Goal: Complete application form

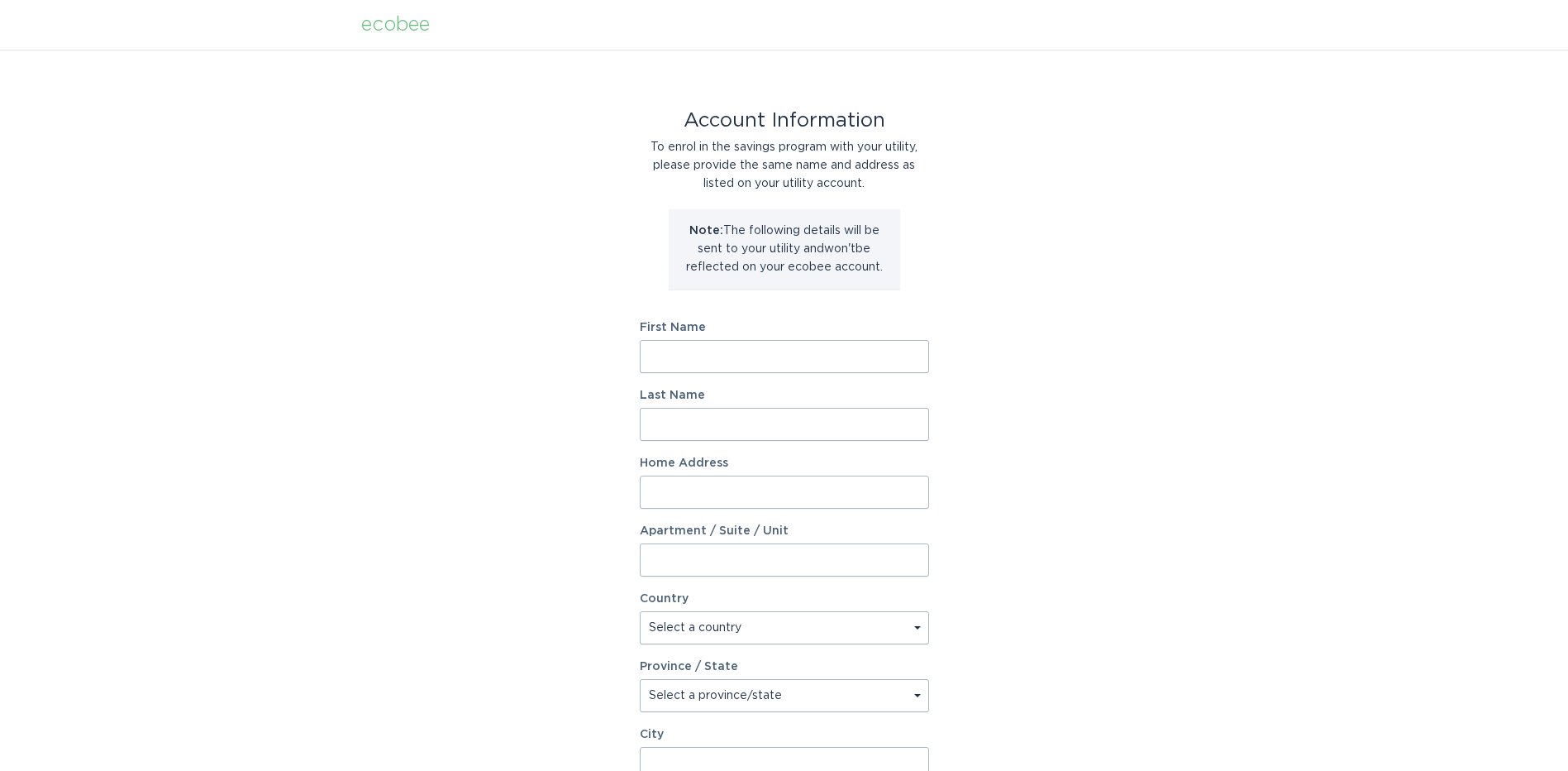
click at [745, 357] on input "First Name" at bounding box center [784, 357] width 289 height 33
type input "[PERSON_NAME]"
click at [737, 493] on input "2839" at bounding box center [784, 492] width 289 height 33
type input "2839 Arenoso"
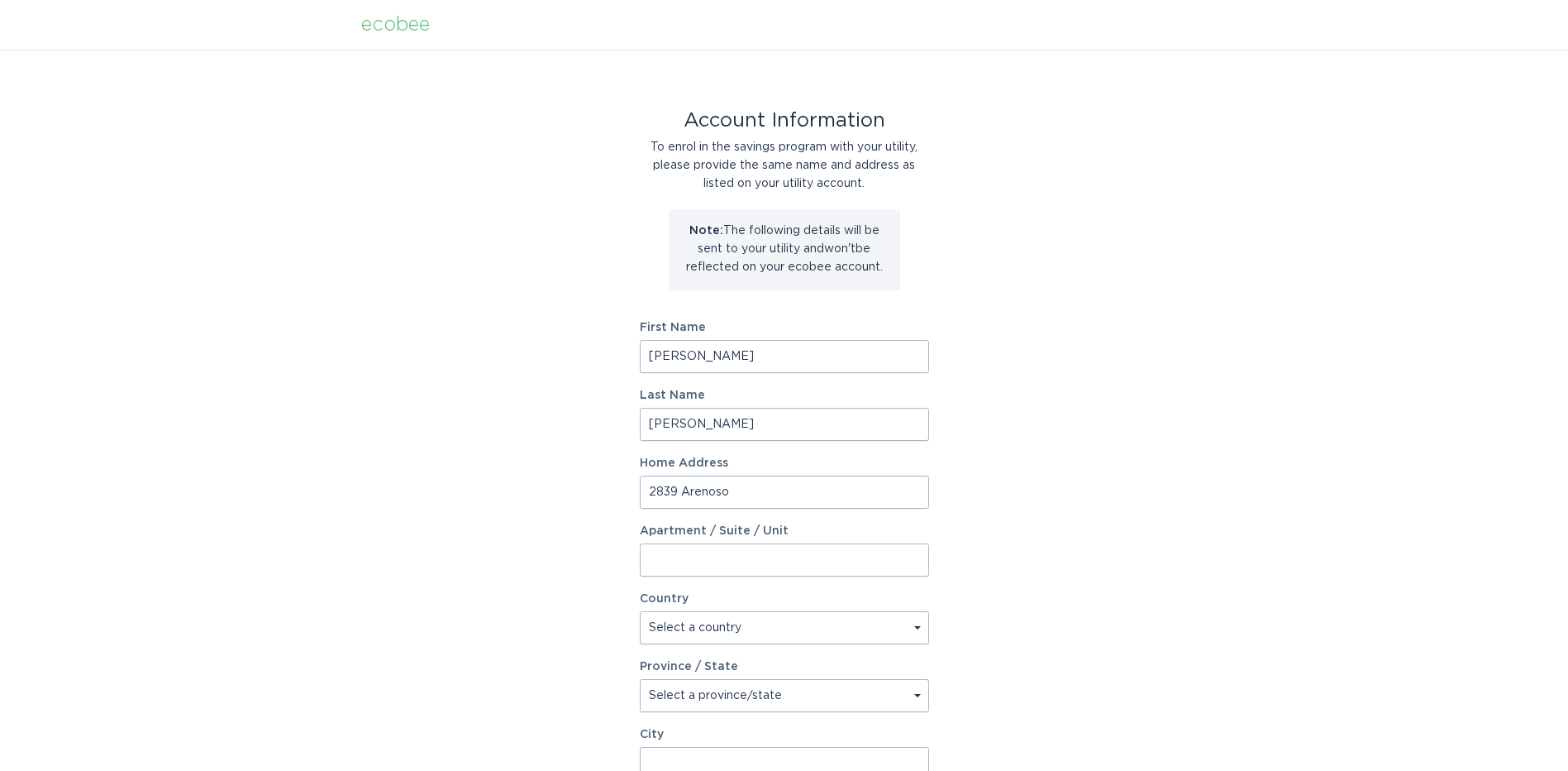
select select "US"
select select "[GEOGRAPHIC_DATA]"
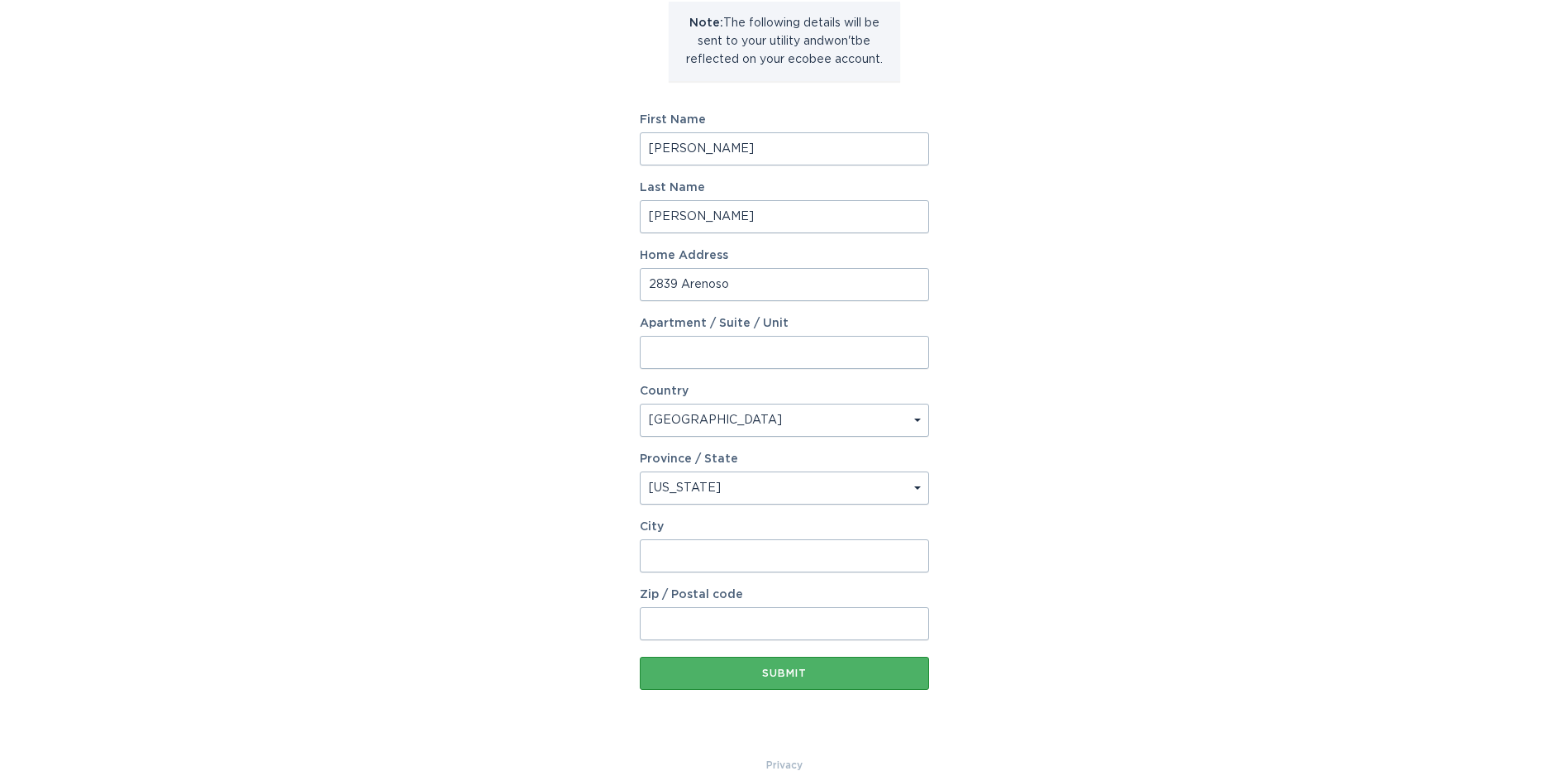
scroll to position [235, 0]
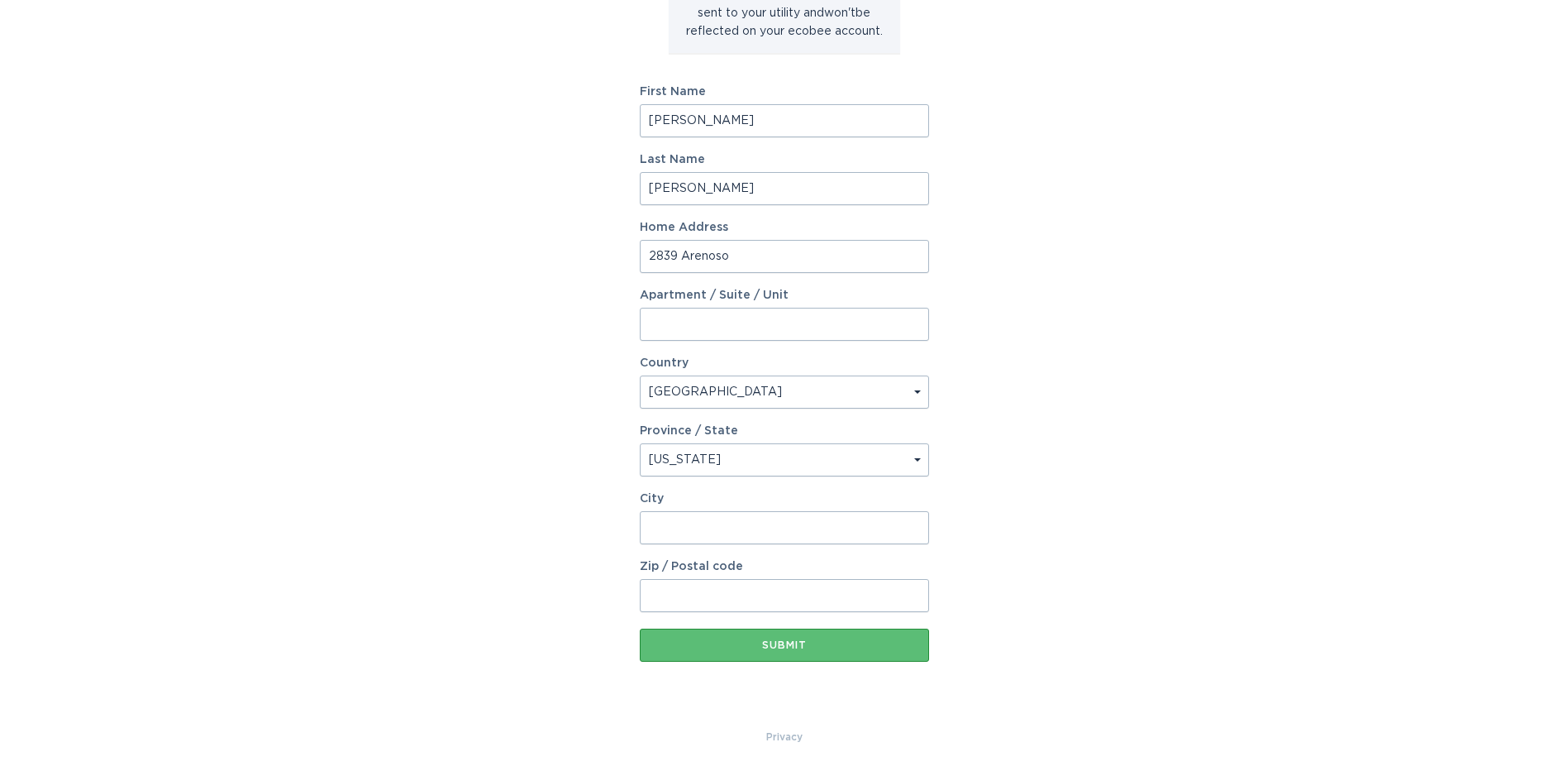
click at [706, 525] on input "City" at bounding box center [784, 527] width 289 height 33
type input "[GEOGRAPHIC_DATA]"
type input "75054"
click at [795, 641] on div "Submit" at bounding box center [784, 645] width 273 height 10
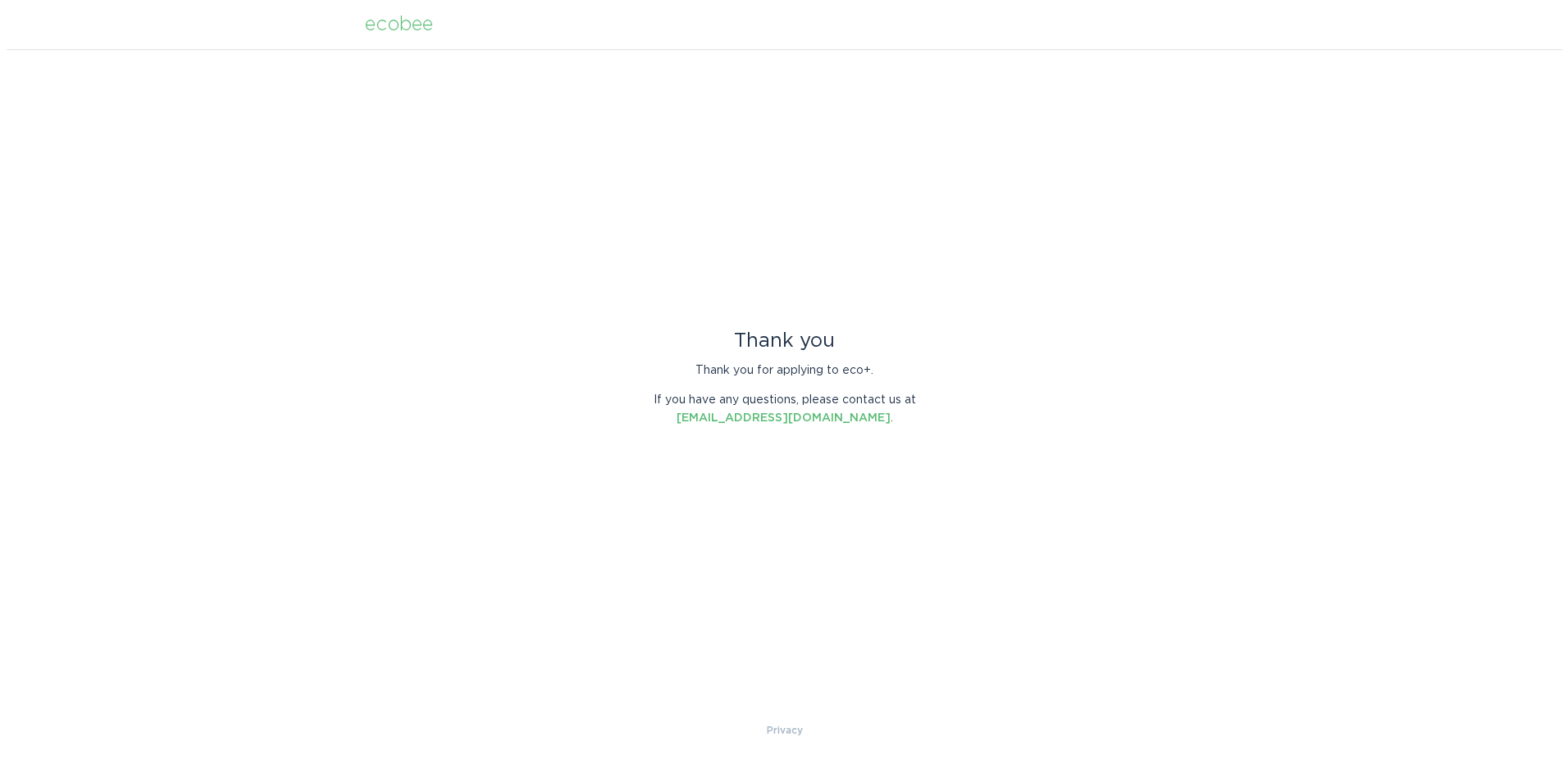
scroll to position [0, 0]
click at [397, 25] on div "ecobee" at bounding box center [398, 25] width 68 height 18
click at [414, 26] on div "ecobee" at bounding box center [398, 25] width 68 height 18
